Goal: Task Accomplishment & Management: Manage account settings

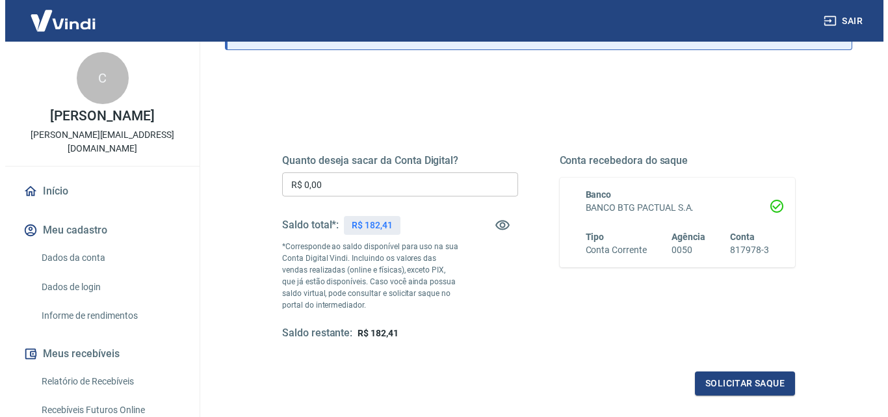
scroll to position [130, 0]
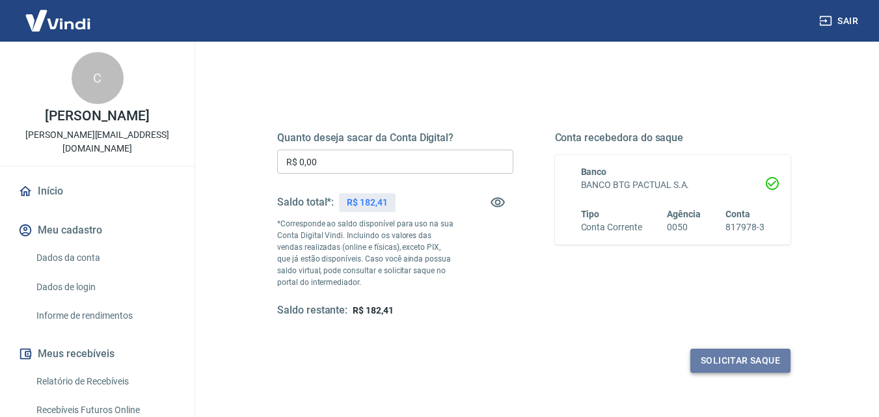
click at [758, 356] on button "Solicitar saque" at bounding box center [740, 361] width 100 height 24
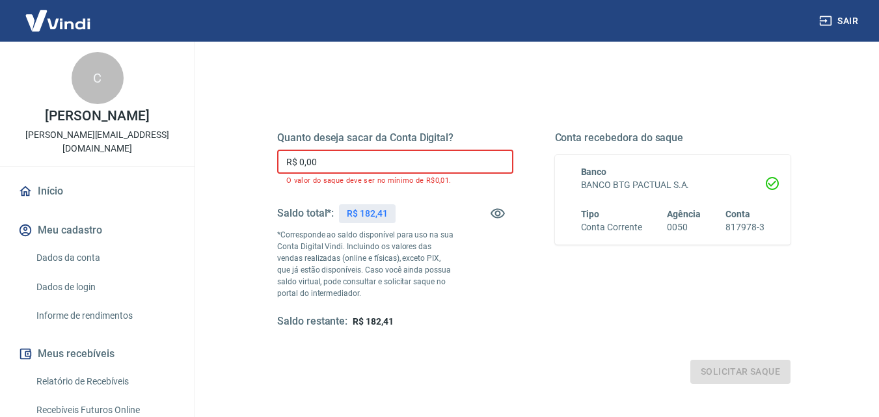
click at [370, 156] on input "R$ 0,00" at bounding box center [395, 162] width 236 height 24
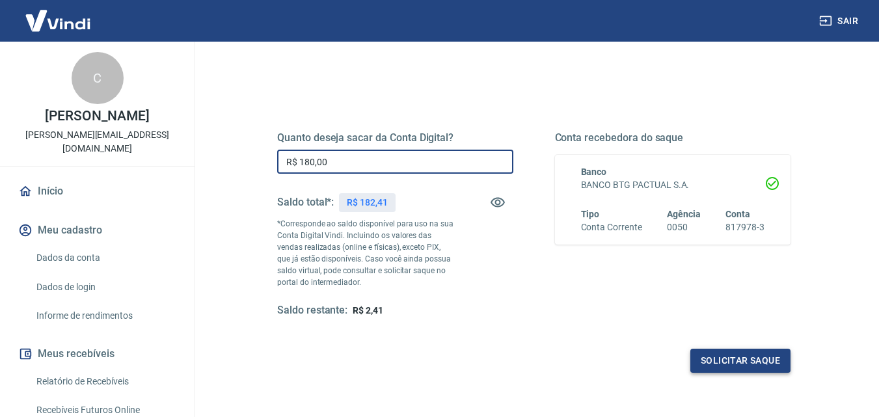
type input "R$ 180,00"
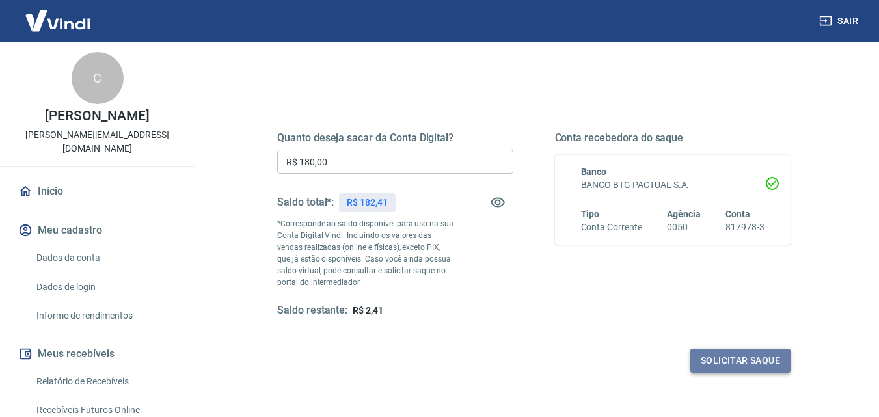
click at [751, 358] on button "Solicitar saque" at bounding box center [740, 361] width 100 height 24
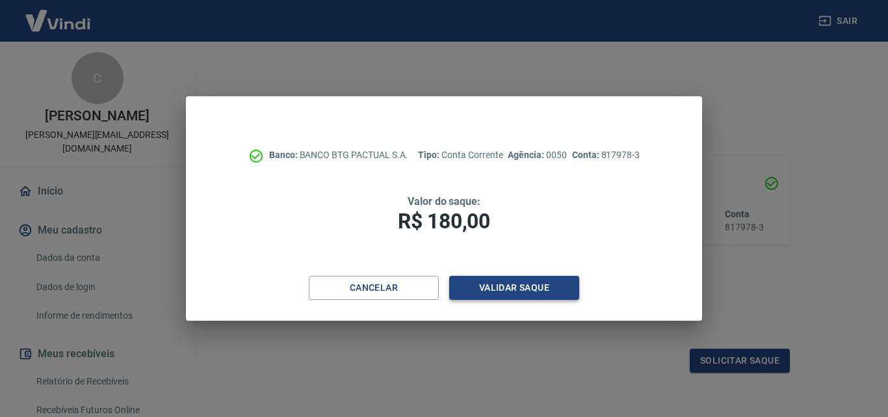
click at [528, 289] on button "Validar saque" at bounding box center [514, 288] width 130 height 24
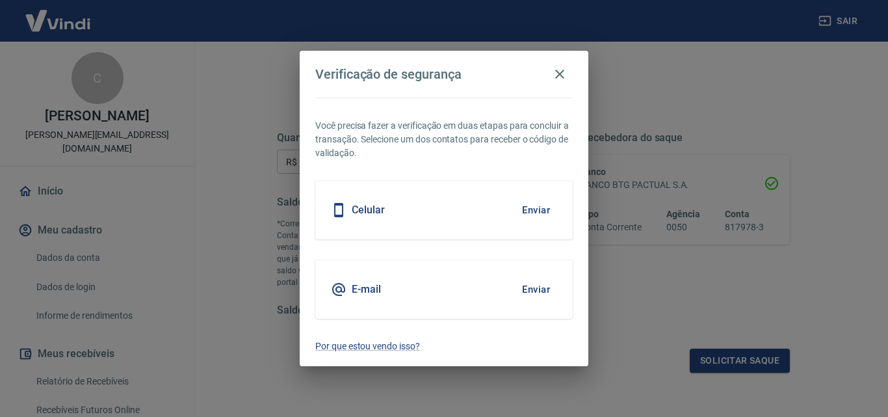
click at [541, 207] on button "Enviar" at bounding box center [536, 209] width 42 height 27
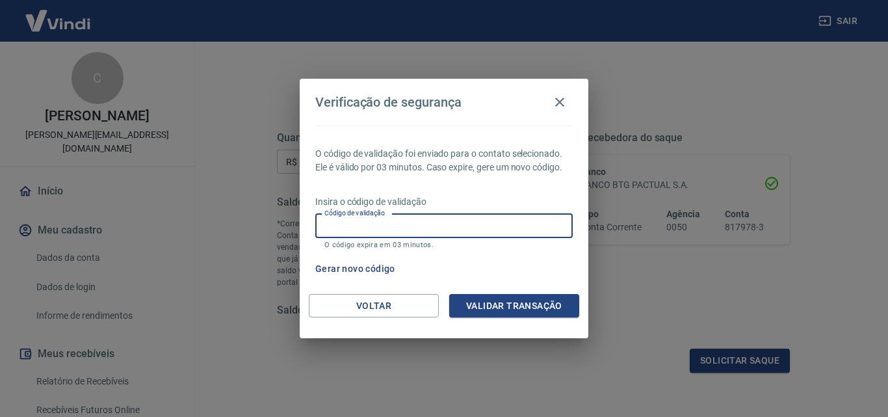
click at [418, 222] on input "Código de validação" at bounding box center [444, 226] width 258 height 24
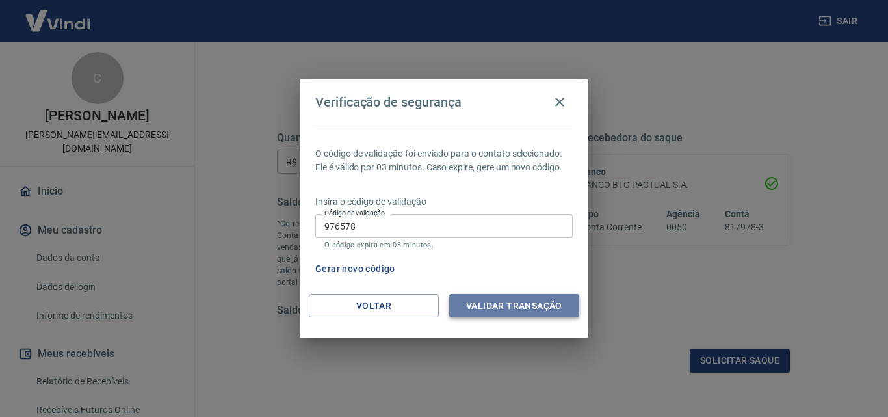
click at [540, 300] on button "Validar transação" at bounding box center [514, 306] width 130 height 24
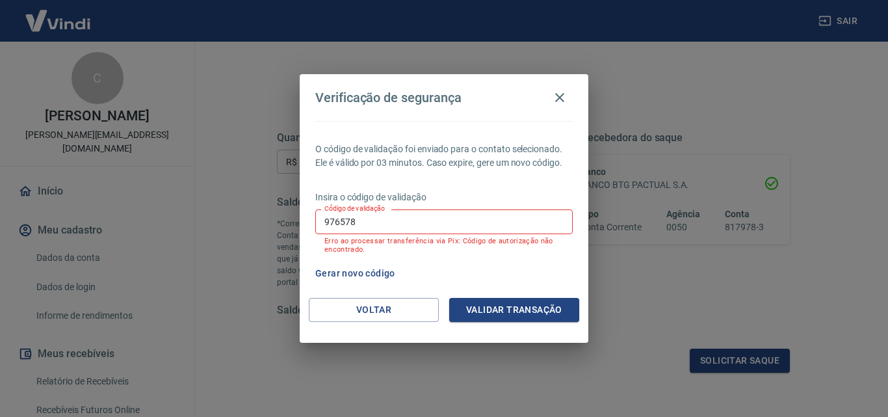
click at [365, 267] on button "Gerar novo código" at bounding box center [355, 273] width 90 height 24
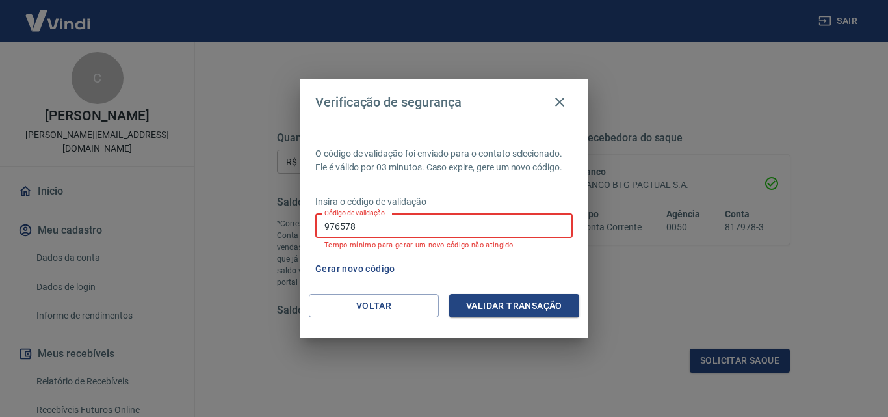
drag, startPoint x: 365, startPoint y: 228, endPoint x: 321, endPoint y: 224, distance: 44.4
click at [321, 224] on input "976578" at bounding box center [444, 226] width 258 height 24
type input "699046"
click at [514, 304] on button "Validar transação" at bounding box center [514, 306] width 130 height 24
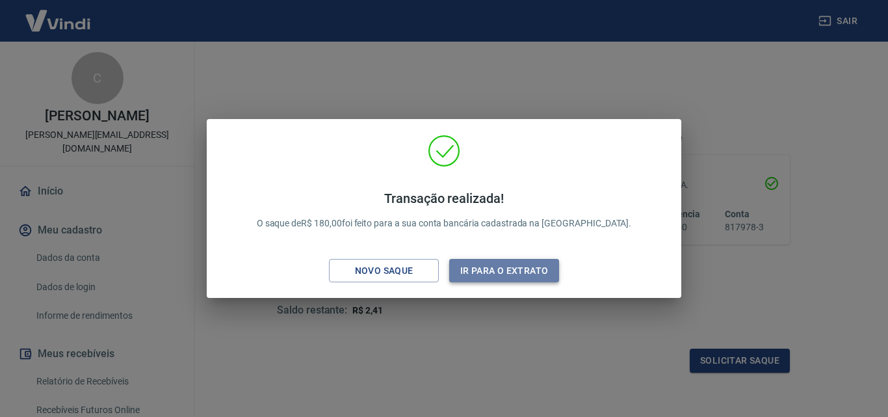
click at [520, 269] on button "Ir para o extrato" at bounding box center [504, 271] width 110 height 24
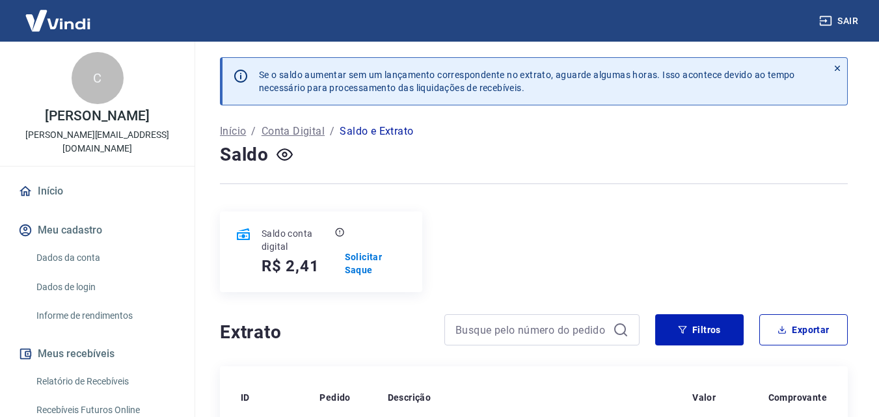
click at [49, 185] on link "Início" at bounding box center [97, 191] width 163 height 29
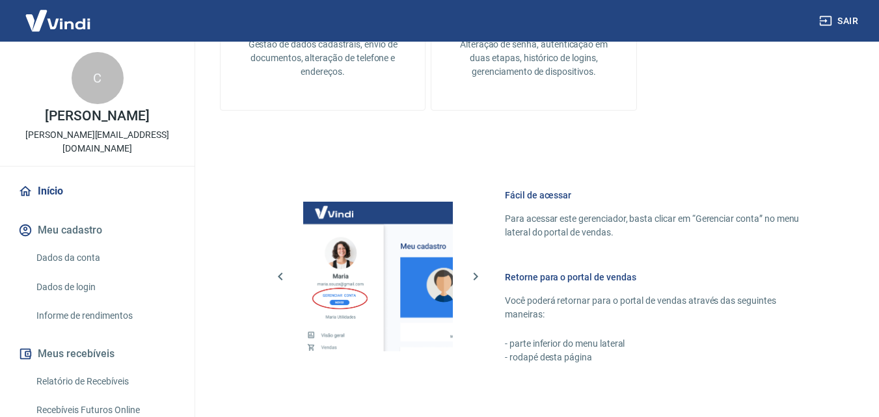
scroll to position [195, 0]
